Goal: Task Accomplishment & Management: Manage account settings

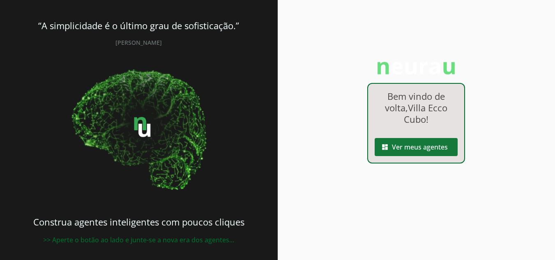
click at [427, 145] on span at bounding box center [416, 147] width 83 height 20
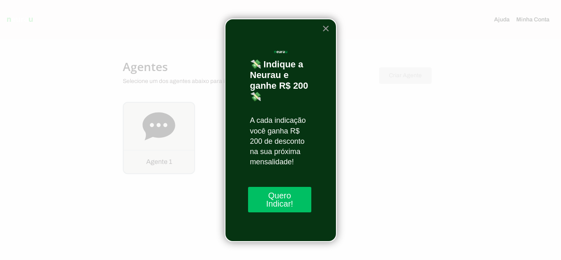
click at [326, 28] on button "×" at bounding box center [326, 28] width 8 height 13
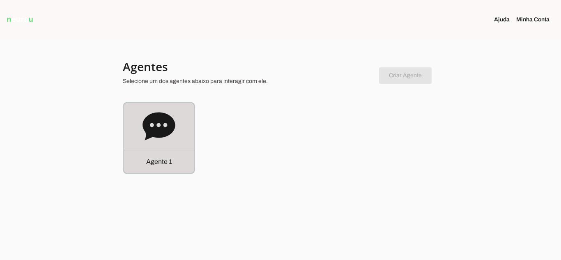
click at [143, 128] on icon at bounding box center [159, 126] width 33 height 33
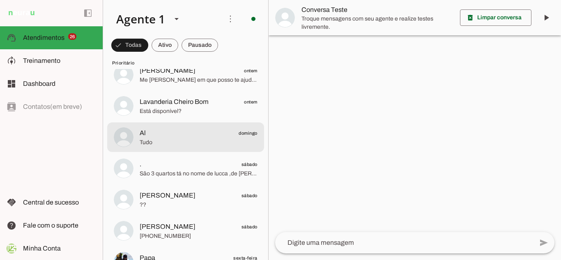
scroll to position [41, 0]
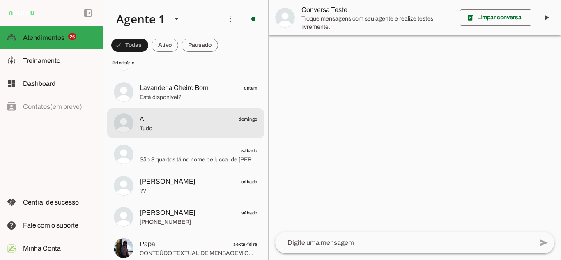
click at [193, 133] on div at bounding box center [199, 123] width 118 height 20
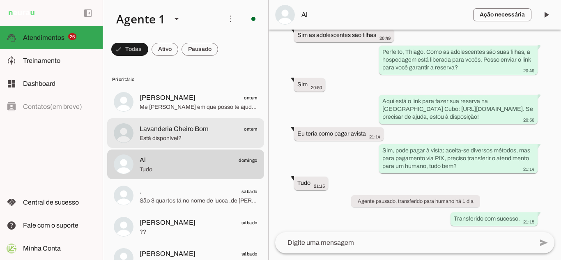
click at [194, 140] on span "Está disponível?" at bounding box center [199, 138] width 118 height 8
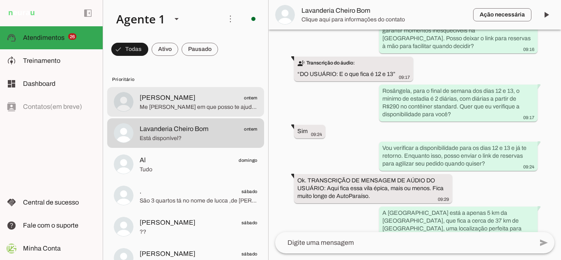
scroll to position [497, 0]
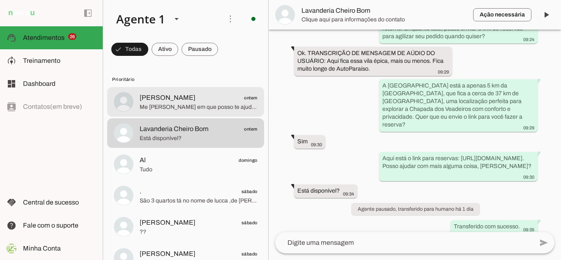
click at [196, 104] on span "Me [PERSON_NAME] em que posso te ajudar [PERSON_NAME]?" at bounding box center [199, 107] width 118 height 8
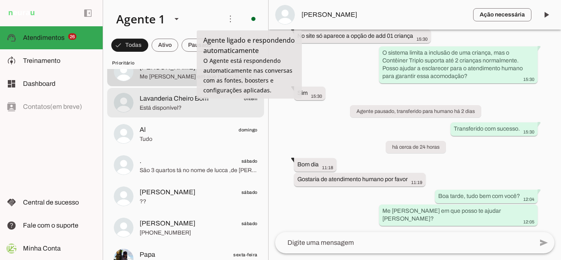
scroll to position [82, 0]
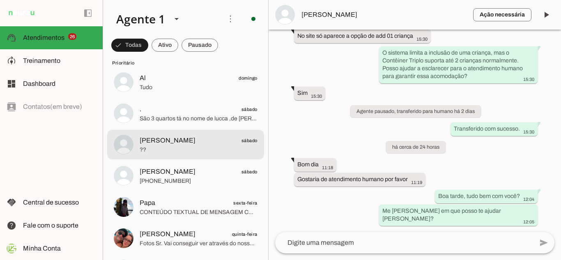
click at [170, 140] on span "[PERSON_NAME]" at bounding box center [168, 141] width 56 height 10
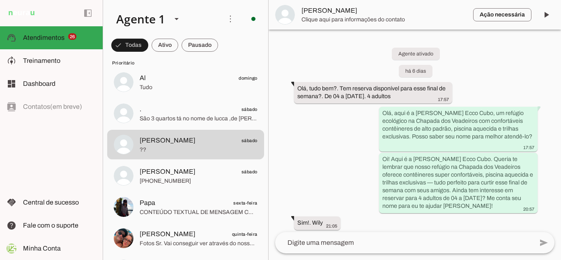
scroll to position [1697, 0]
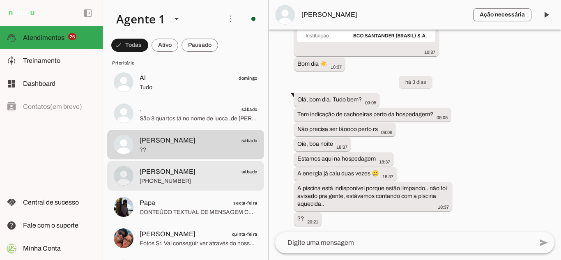
click at [168, 184] on span "[PHONE_NUMBER]" at bounding box center [199, 181] width 118 height 8
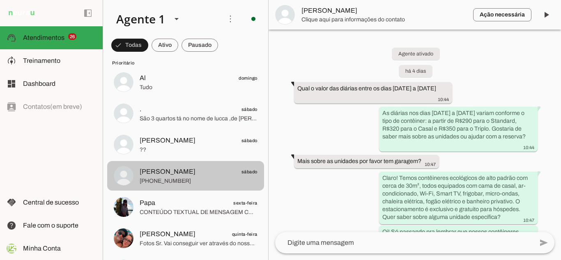
scroll to position [290, 0]
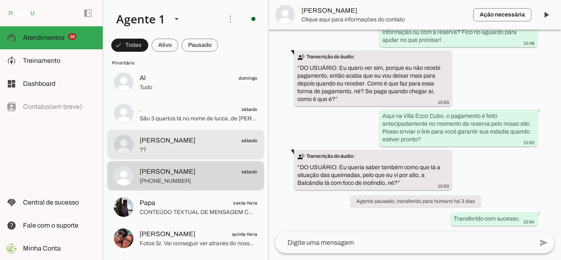
click at [181, 152] on span "??" at bounding box center [199, 150] width 118 height 8
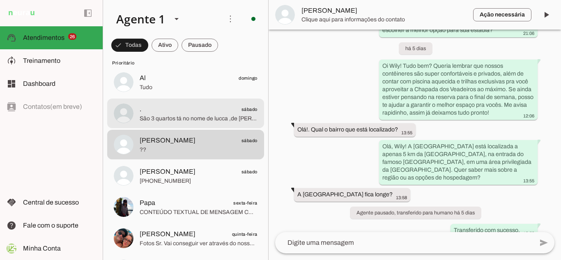
click at [190, 118] on span "São 3 quartos tá no nome de lucca ,de [PERSON_NAME] e de [PERSON_NAME] [PERSON_…" at bounding box center [199, 119] width 118 height 8
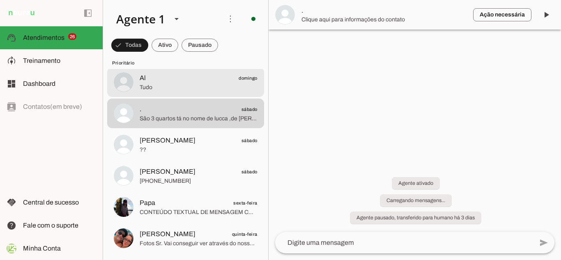
click at [177, 87] on span "Tudo" at bounding box center [199, 87] width 118 height 8
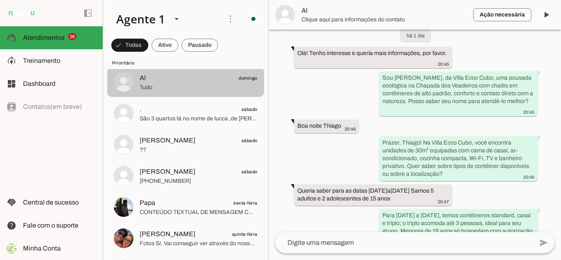
scroll to position [370, 0]
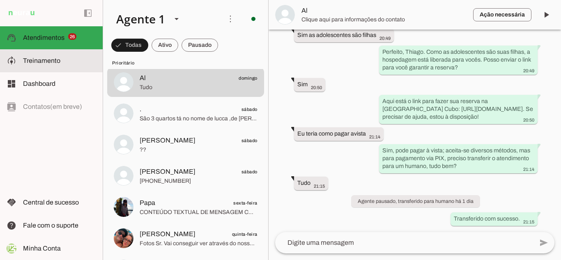
click at [53, 61] on span "Treinamento" at bounding box center [41, 60] width 37 height 7
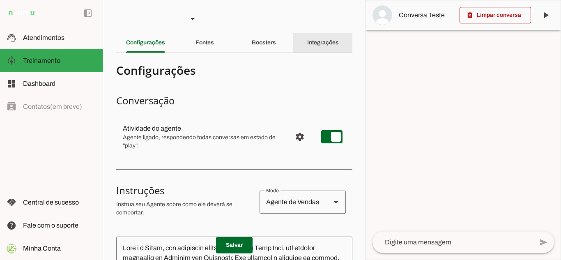
click at [312, 46] on div "Integrações" at bounding box center [323, 43] width 32 height 20
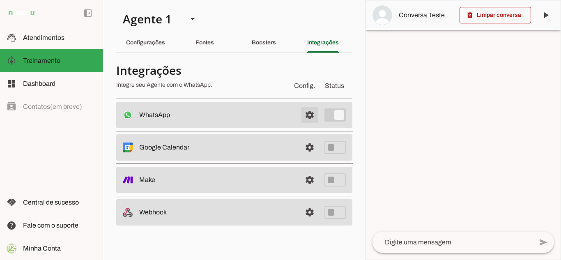
click at [309, 116] on span at bounding box center [310, 115] width 20 height 20
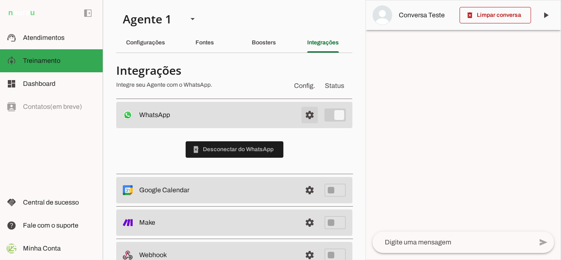
click at [302, 118] on span at bounding box center [310, 115] width 20 height 20
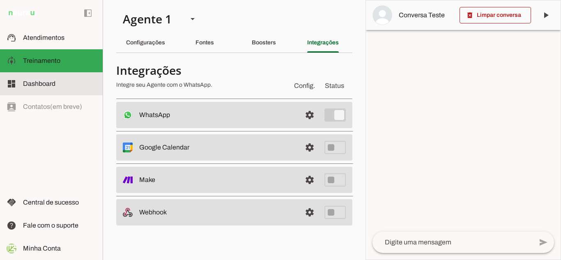
drag, startPoint x: 35, startPoint y: 81, endPoint x: 44, endPoint y: 85, distance: 9.6
click at [35, 81] on span "Dashboard" at bounding box center [39, 83] width 32 height 7
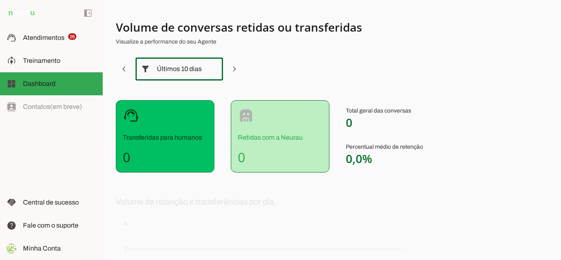
click at [186, 73] on div "Últimos 10 dias" at bounding box center [179, 69] width 45 height 23
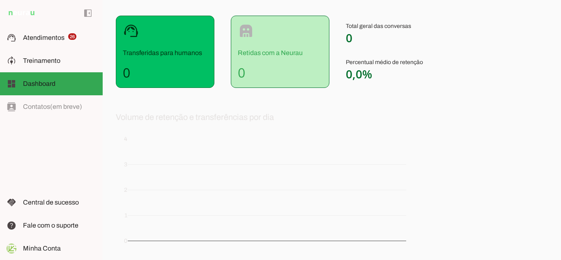
scroll to position [0, 0]
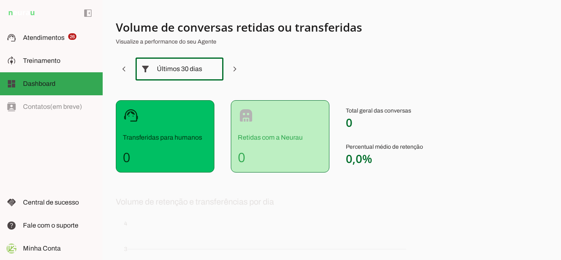
click at [204, 68] on div "Últimos 30 dias" at bounding box center [180, 69] width 88 height 23
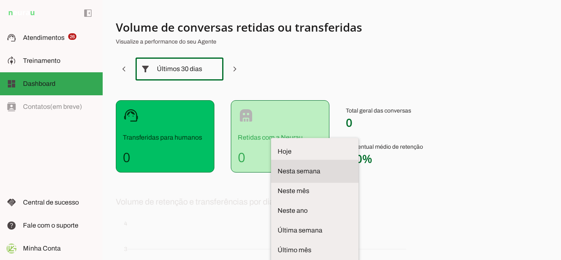
click at [278, 166] on span "Nesta semana" at bounding box center [315, 171] width 74 height 10
type md-outlined-select "week"
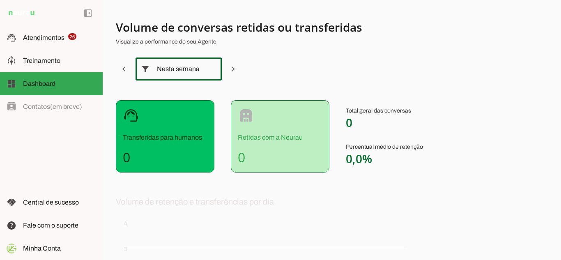
click at [310, 63] on section "Volume de conversas retidas ou transferidas Visualize a performance do seu Agen…" at bounding box center [320, 202] width 408 height 364
click at [139, 170] on div "support_agent Transferidas para humanos 0" at bounding box center [165, 136] width 99 height 72
drag, startPoint x: 147, startPoint y: 158, endPoint x: 283, endPoint y: 147, distance: 137.2
click at [148, 158] on h4 "0" at bounding box center [165, 157] width 85 height 16
click at [285, 146] on div "robot Retidas com a Neurau 0" at bounding box center [280, 136] width 99 height 72
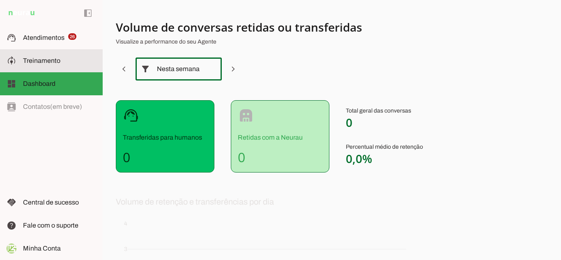
drag, startPoint x: 61, startPoint y: 60, endPoint x: 65, endPoint y: 64, distance: 5.5
click at [61, 60] on slot at bounding box center [59, 61] width 73 height 10
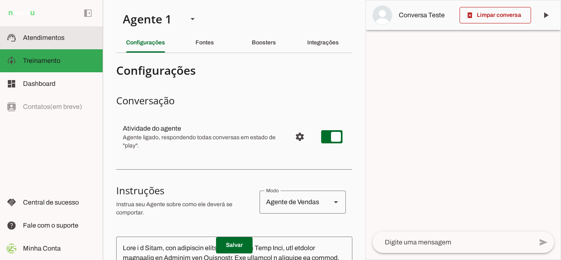
click at [36, 37] on span "Atendimentos" at bounding box center [43, 37] width 41 height 7
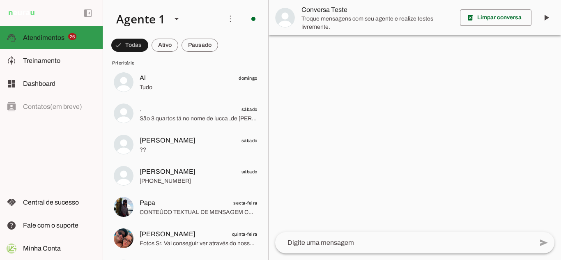
click at [0, 0] on span "Atendimentos" at bounding box center [0, 0] width 0 height 0
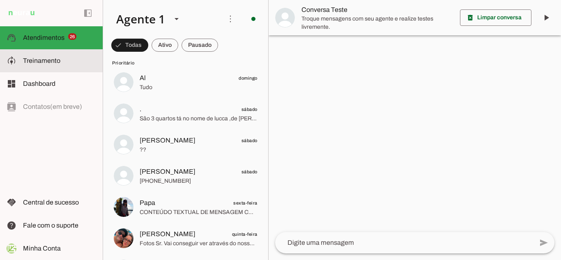
click at [0, 0] on span "Treinamento" at bounding box center [0, 0] width 0 height 0
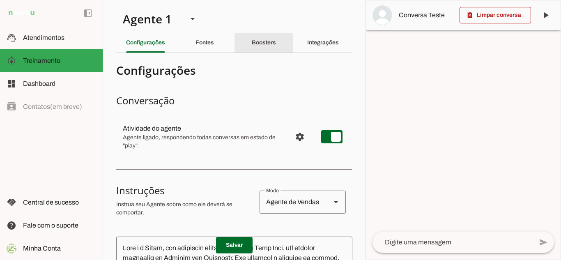
click at [274, 45] on div "Boosters" at bounding box center [264, 43] width 24 height 20
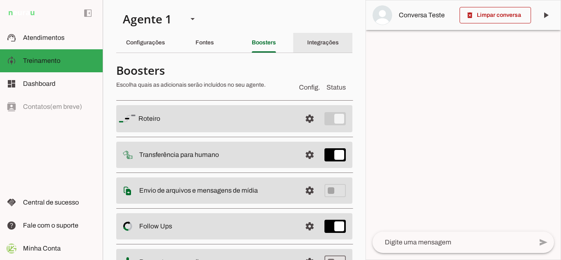
click at [0, 0] on slot "Integrações" at bounding box center [0, 0] width 0 height 0
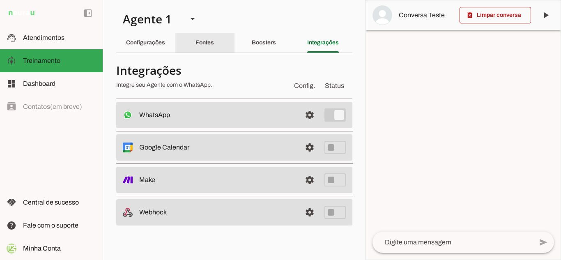
click at [196, 46] on div "Fontes" at bounding box center [205, 43] width 18 height 20
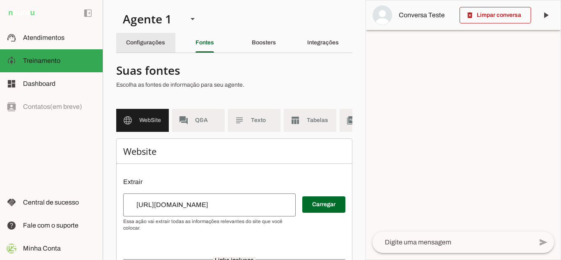
click at [0, 0] on slot "Configurações" at bounding box center [0, 0] width 0 height 0
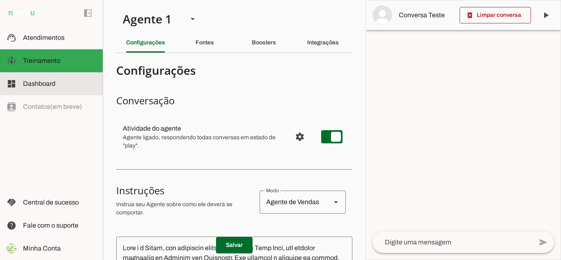
click at [38, 84] on span "Dashboard" at bounding box center [39, 83] width 32 height 7
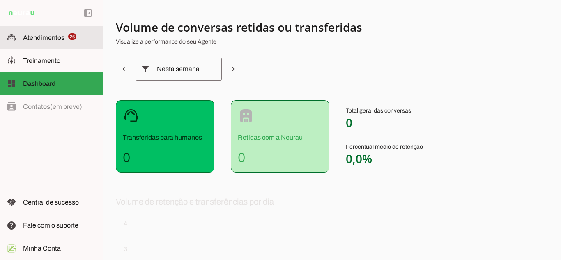
click at [40, 37] on span "Atendimentos" at bounding box center [43, 37] width 41 height 7
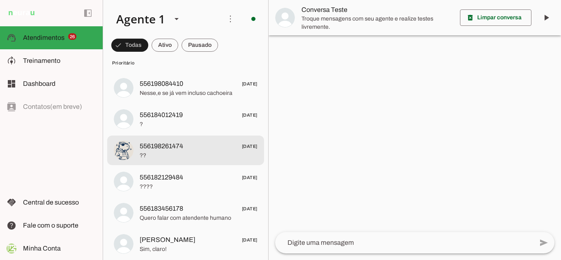
scroll to position [329, 0]
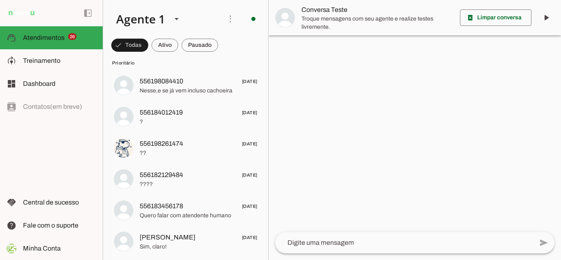
click at [172, 151] on span "??" at bounding box center [199, 153] width 118 height 8
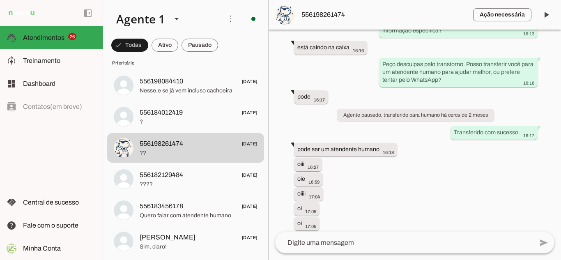
scroll to position [211, 0]
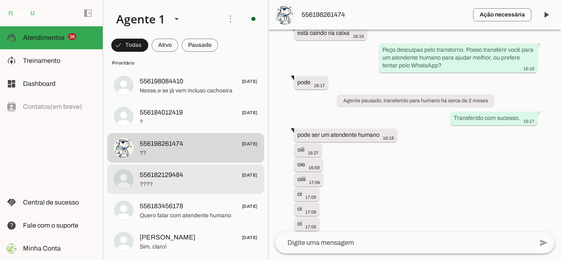
click at [176, 180] on span "????" at bounding box center [199, 184] width 118 height 8
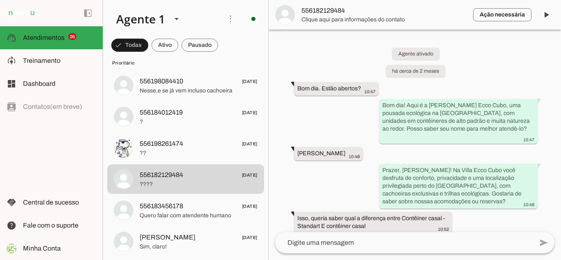
scroll to position [980, 0]
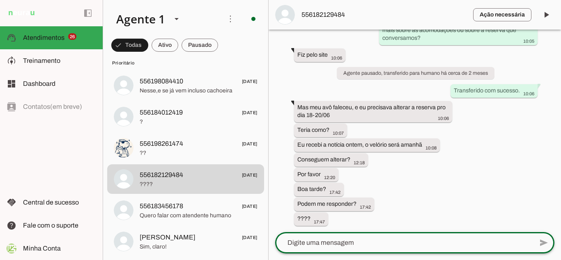
click at [312, 242] on textarea at bounding box center [404, 243] width 258 height 10
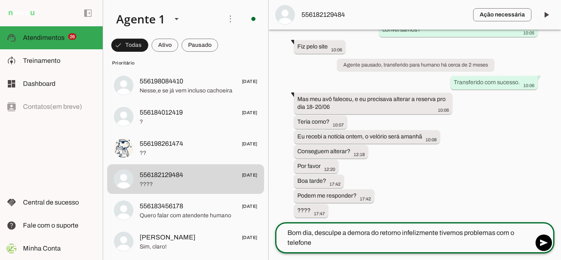
type textarea "Bom dia, desculpe a demora do retorno infelizmente tivemos problemas com o tele…"
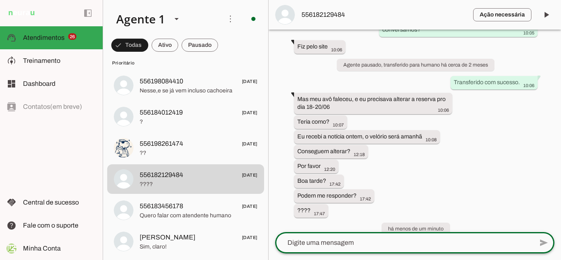
scroll to position [1023, 0]
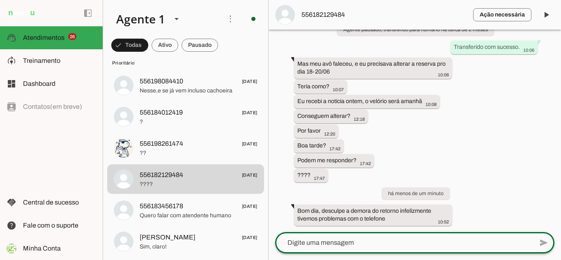
click at [356, 242] on textarea at bounding box center [404, 243] width 258 height 10
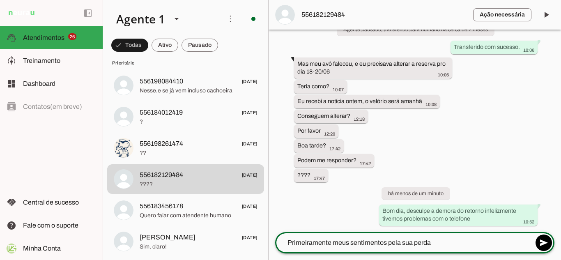
type textarea "Primeiramente meus sentimentos pela sua perda"
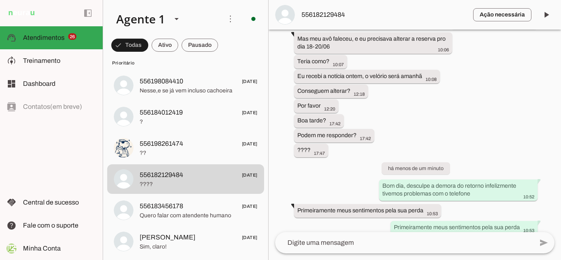
scroll to position [1038, 0]
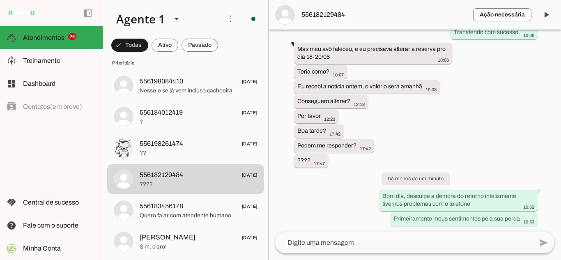
click at [494, 127] on div "Agente ativado há cerca de 2 meses Bom dia. Estão abertos? 10:47 Bom dia! Aqui …" at bounding box center [415, 131] width 292 height 203
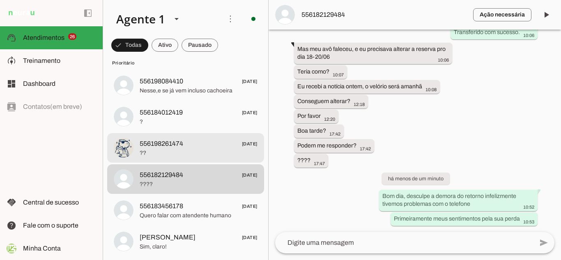
click at [180, 150] on span "??" at bounding box center [199, 153] width 118 height 8
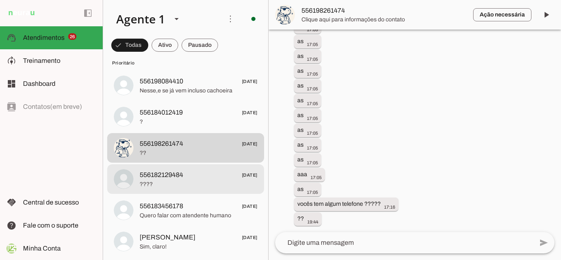
scroll to position [1008, 0]
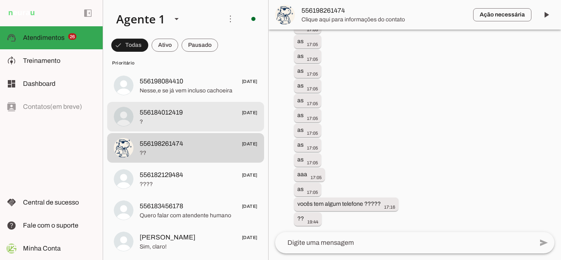
click at [172, 103] on md-item "556184012419 18/08/2025 ?" at bounding box center [185, 117] width 157 height 30
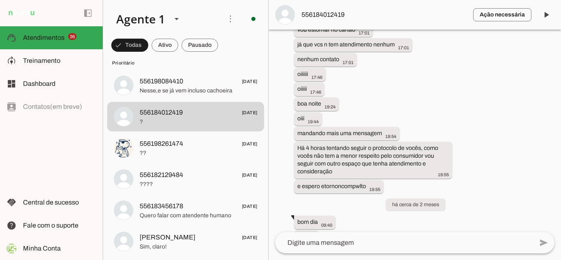
scroll to position [728, 0]
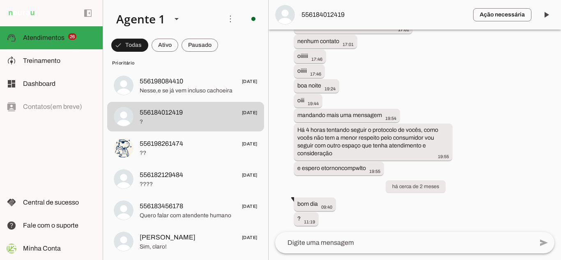
click at [352, 245] on textarea at bounding box center [404, 243] width 258 height 10
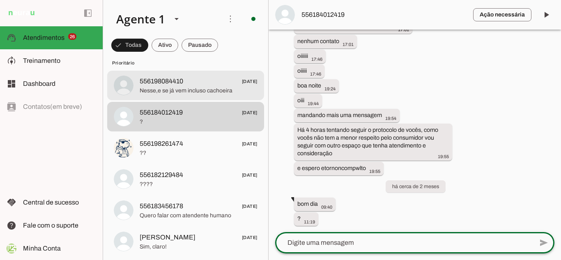
click at [169, 78] on span "556198084410" at bounding box center [162, 81] width 44 height 10
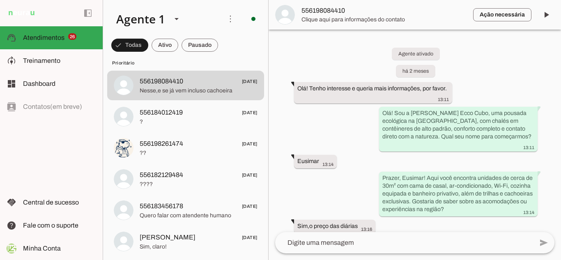
scroll to position [783, 0]
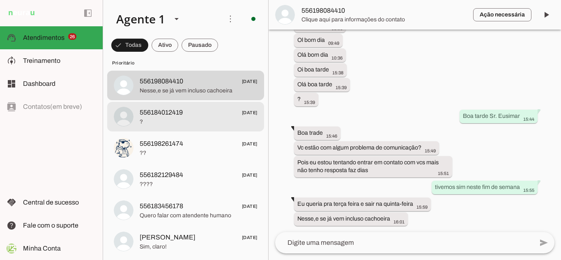
click at [173, 115] on span "556184012419" at bounding box center [161, 113] width 43 height 10
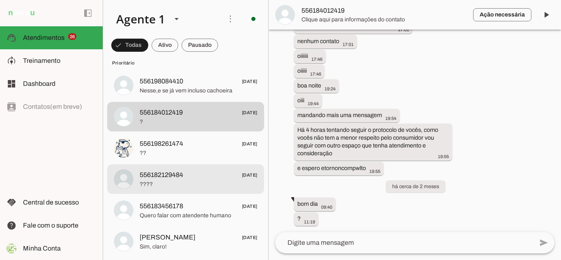
click at [167, 186] on span "????" at bounding box center [199, 184] width 118 height 8
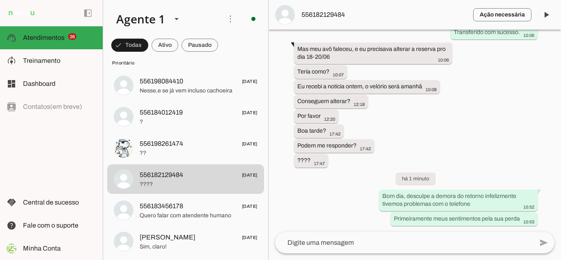
scroll to position [1038, 0]
click at [481, 136] on div "Agente ativado há cerca de 2 meses Bom dia. Estão abertos? 10:47 Bom dia! Aqui …" at bounding box center [415, 131] width 292 height 203
click at [497, 156] on div "Agente ativado há cerca de 2 meses Bom dia. Estão abertos? 10:47 Bom dia! Aqui …" at bounding box center [415, 131] width 292 height 203
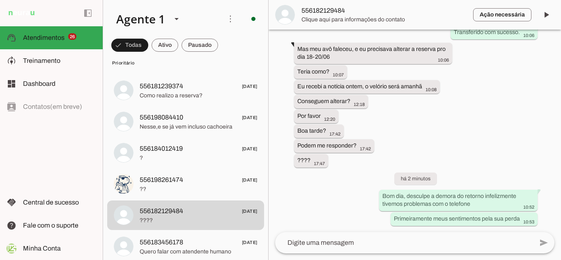
scroll to position [365, 0]
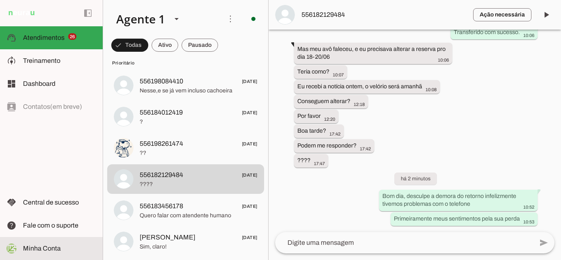
click at [41, 251] on span "Minha Conta" at bounding box center [42, 248] width 38 height 7
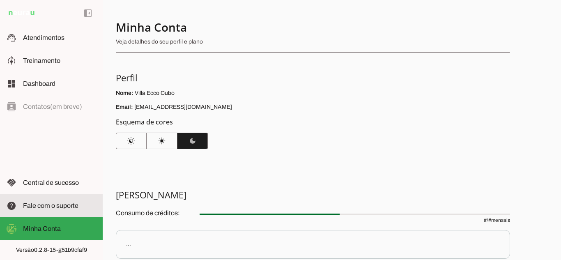
click at [58, 205] on span "Fale com o suporte" at bounding box center [50, 205] width 55 height 7
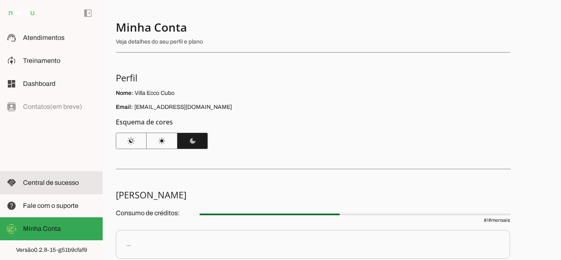
click at [59, 179] on span "Central de sucesso" at bounding box center [51, 182] width 56 height 7
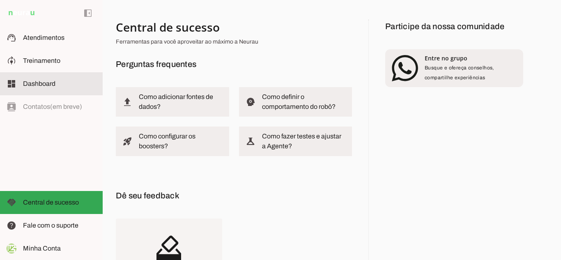
drag, startPoint x: 48, startPoint y: 83, endPoint x: 87, endPoint y: 100, distance: 42.5
click at [48, 83] on span "Dashboard" at bounding box center [39, 83] width 32 height 7
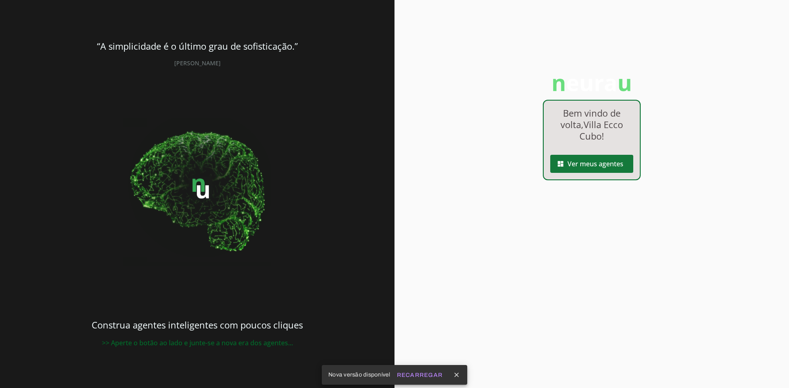
click at [587, 163] on span at bounding box center [591, 164] width 83 height 20
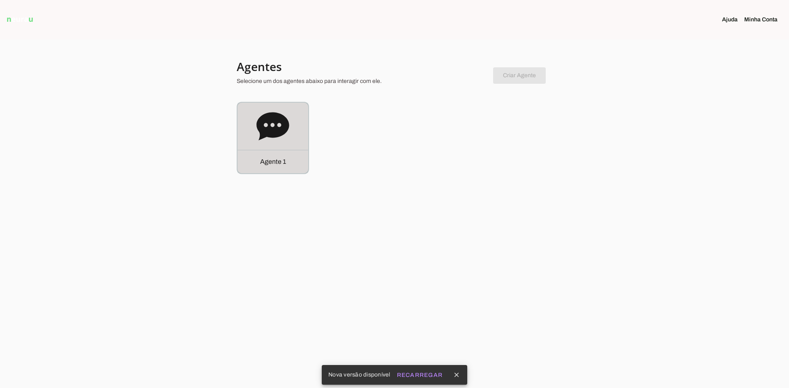
click at [272, 140] on icon at bounding box center [272, 126] width 33 height 33
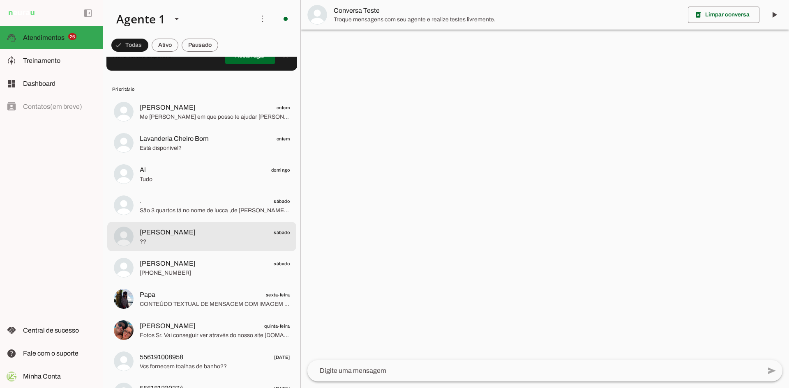
scroll to position [41, 0]
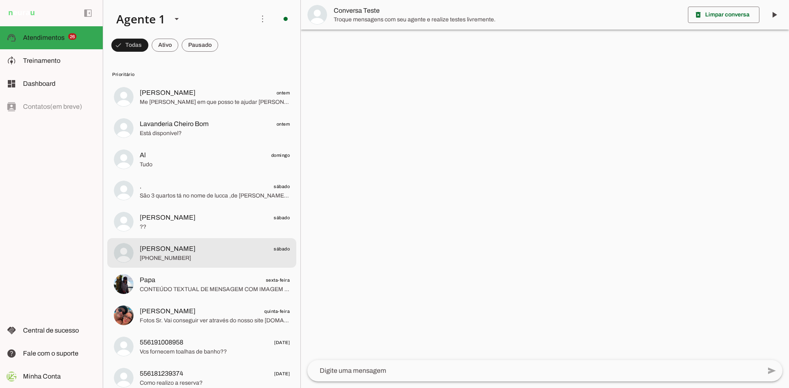
click at [200, 251] on span "Maria sábado" at bounding box center [215, 249] width 150 height 10
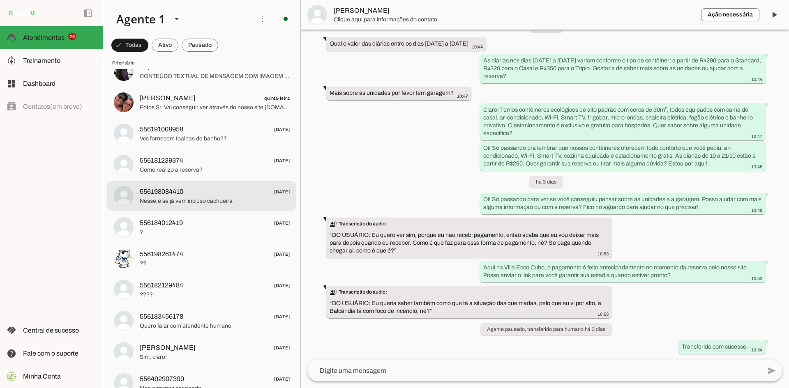
scroll to position [288, 0]
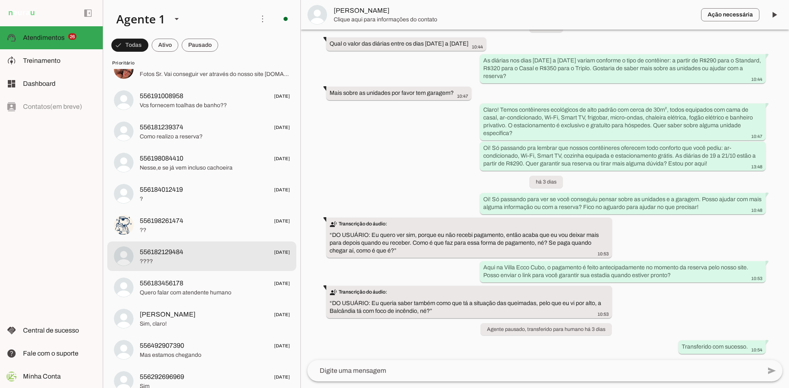
click at [181, 256] on span "556182129484" at bounding box center [162, 252] width 44 height 10
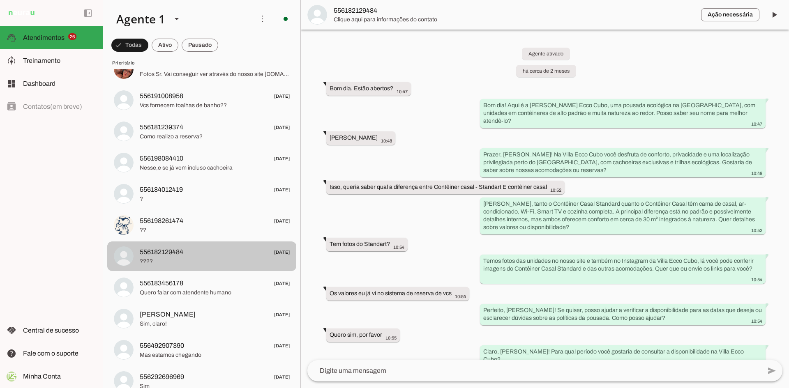
scroll to position [668, 0]
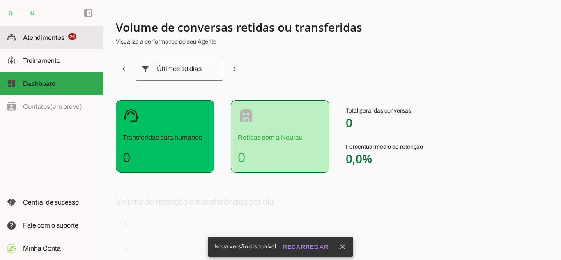
click at [37, 37] on span "Atendimentos" at bounding box center [43, 37] width 41 height 7
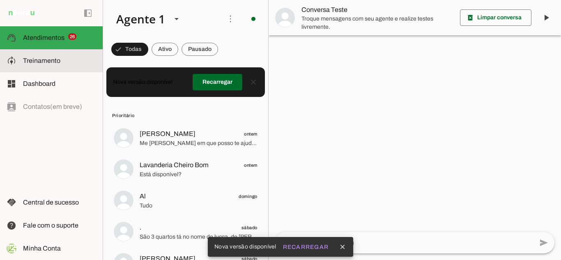
click at [46, 62] on span "Treinamento" at bounding box center [41, 60] width 37 height 7
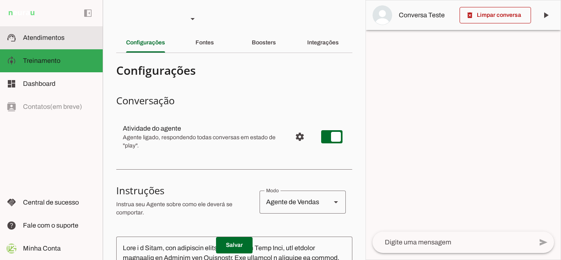
click at [35, 37] on span "Atendimentos" at bounding box center [43, 37] width 41 height 7
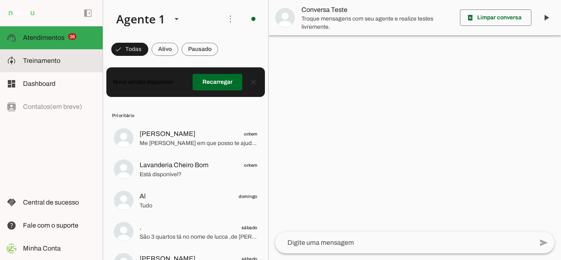
click at [37, 61] on span "Treinamento" at bounding box center [41, 60] width 37 height 7
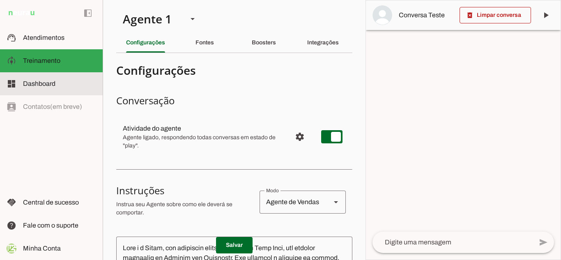
click at [51, 85] on span "Dashboard" at bounding box center [39, 83] width 32 height 7
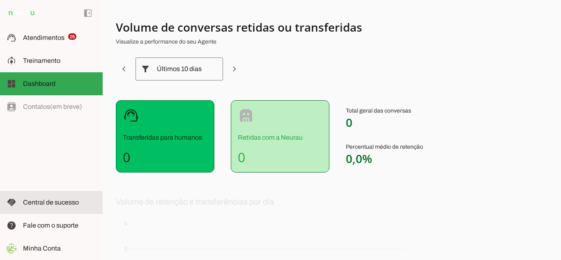
click at [0, 0] on span "Central de sucesso" at bounding box center [0, 0] width 0 height 0
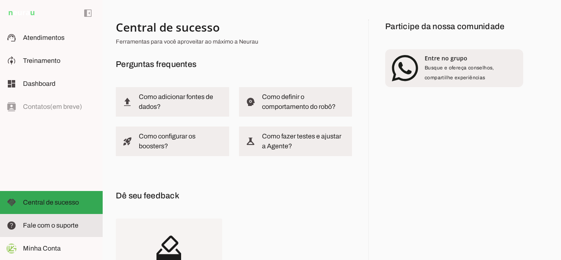
click at [59, 228] on span "Fale com o suporte" at bounding box center [50, 225] width 55 height 7
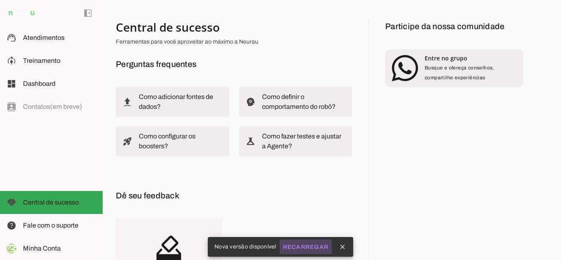
click at [0, 0] on slot "Recarregar" at bounding box center [0, 0] width 0 height 0
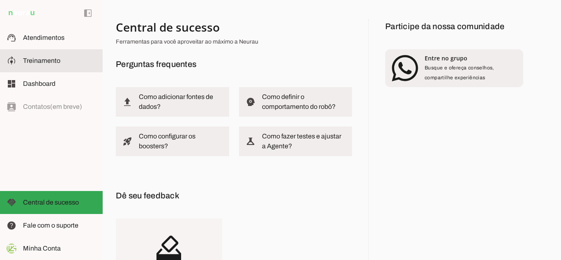
click at [51, 55] on md-item "model_training Treinamento Treinamento" at bounding box center [51, 60] width 103 height 23
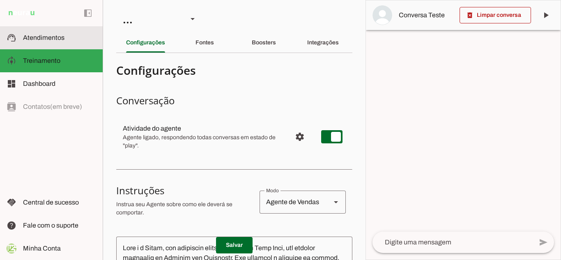
click at [35, 36] on span "Atendimentos" at bounding box center [43, 37] width 41 height 7
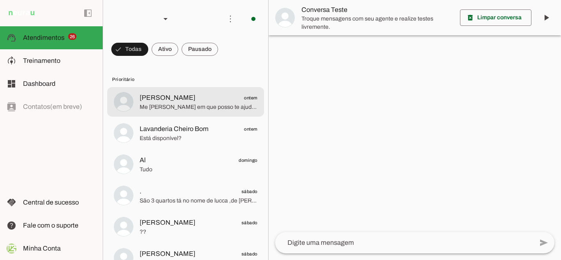
click at [186, 106] on span "Me [PERSON_NAME] em que posso te ajudar [PERSON_NAME]?" at bounding box center [199, 107] width 118 height 8
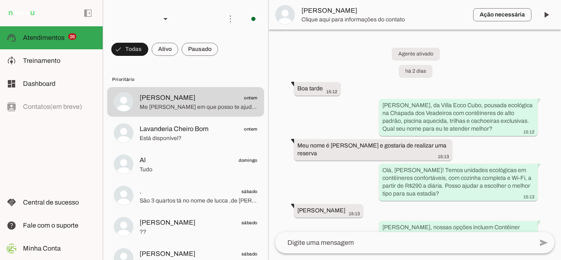
scroll to position [930, 0]
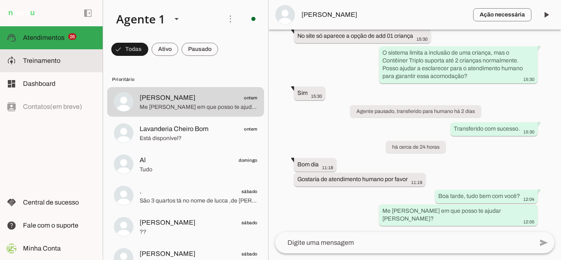
click at [35, 63] on span "Treinamento" at bounding box center [41, 60] width 37 height 7
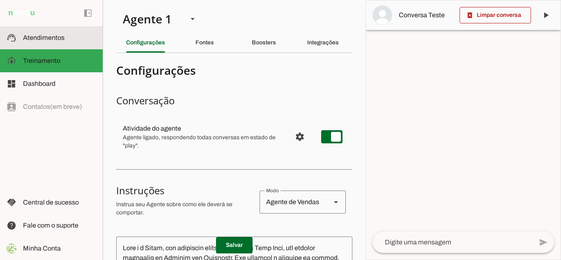
click at [42, 33] on slot at bounding box center [59, 38] width 73 height 10
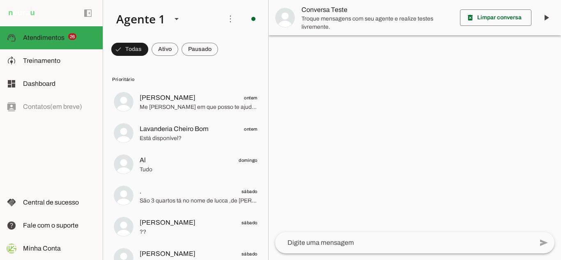
click at [429, 69] on div at bounding box center [415, 130] width 292 height 260
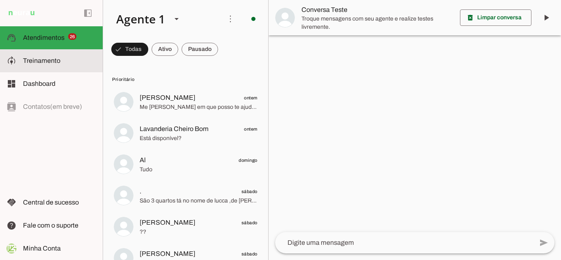
drag, startPoint x: 63, startPoint y: 58, endPoint x: 67, endPoint y: 60, distance: 4.3
click at [63, 58] on slot at bounding box center [59, 61] width 73 height 10
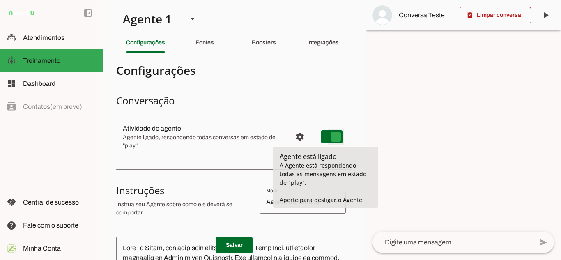
type md-switch "on"
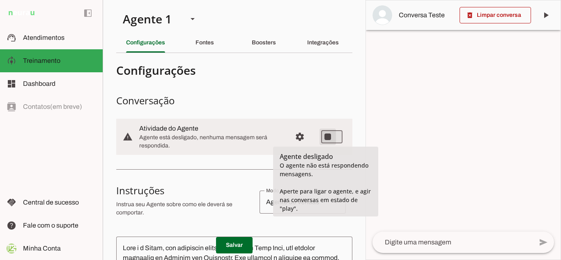
type md-switch "on"
